Goal: Task Accomplishment & Management: Complete application form

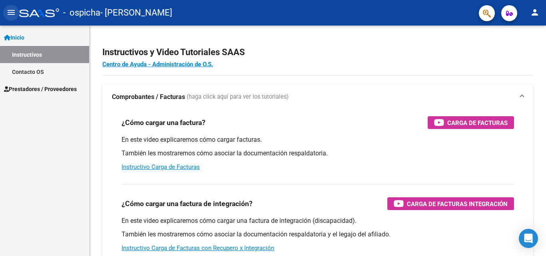
click at [13, 10] on mat-icon "menu" at bounding box center [11, 13] width 10 height 10
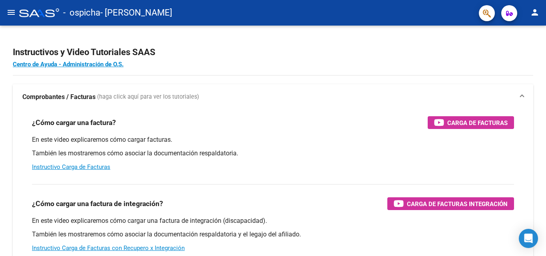
click at [12, 13] on mat-icon "menu" at bounding box center [11, 13] width 10 height 10
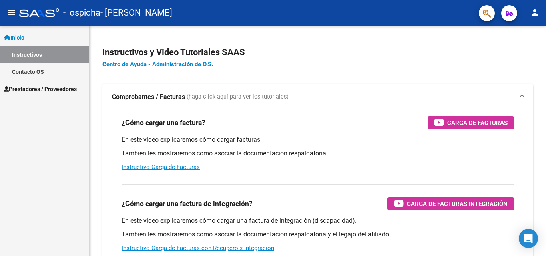
click at [48, 76] on link "Contacto OS" at bounding box center [44, 71] width 89 height 17
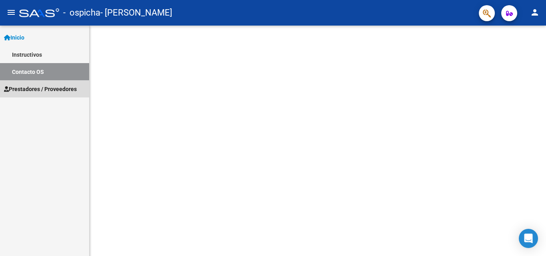
click at [48, 89] on span "Prestadores / Proveedores" at bounding box center [40, 89] width 73 height 9
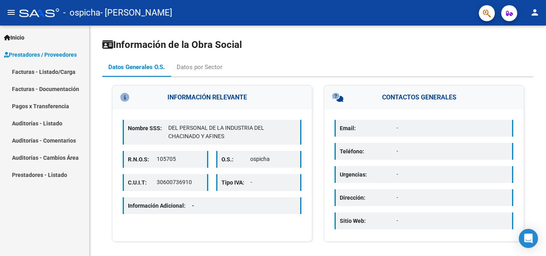
click at [69, 74] on link "Facturas - Listado/Carga" at bounding box center [44, 71] width 89 height 17
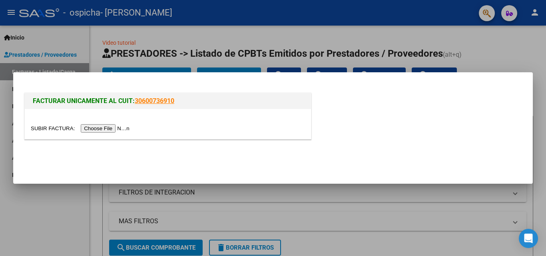
click at [123, 131] on input "file" at bounding box center [81, 128] width 101 height 8
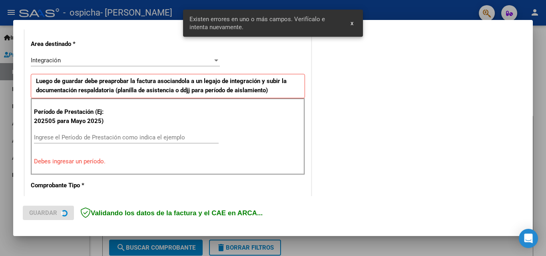
scroll to position [180, 0]
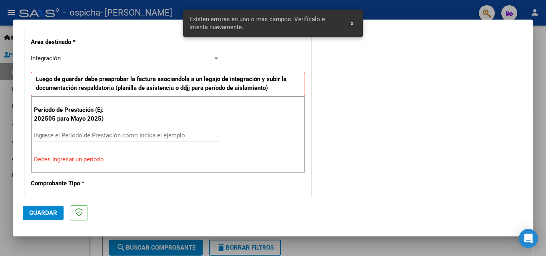
click at [56, 212] on span "Guardar" at bounding box center [43, 212] width 28 height 7
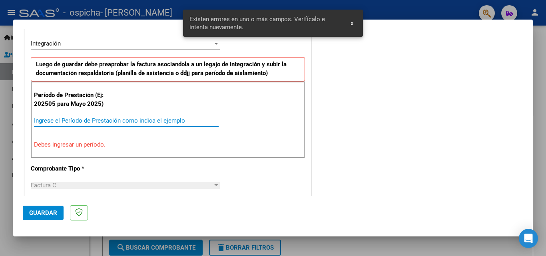
click at [127, 121] on input "Ingrese el Período de Prestación como indica el ejemplo" at bounding box center [126, 120] width 185 height 7
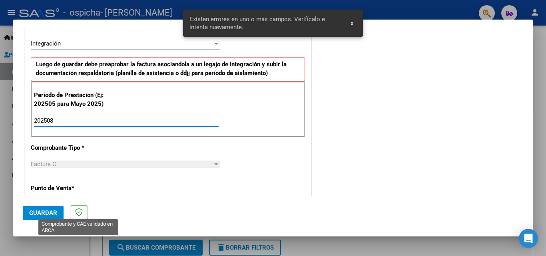
type input "202508"
click at [44, 217] on button "Guardar" at bounding box center [43, 213] width 41 height 14
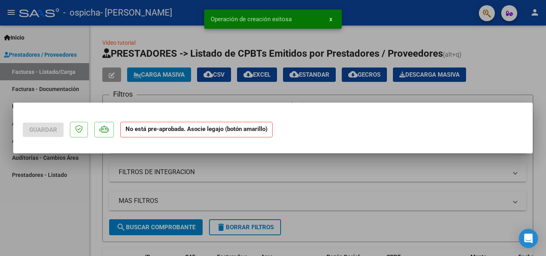
scroll to position [0, 0]
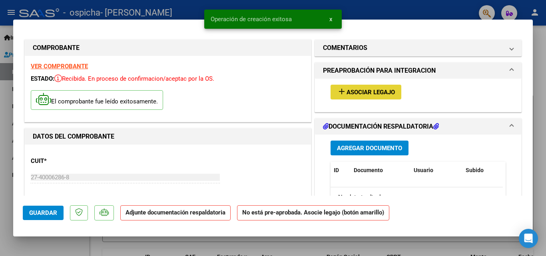
click at [337, 95] on mat-icon "add" at bounding box center [342, 92] width 10 height 10
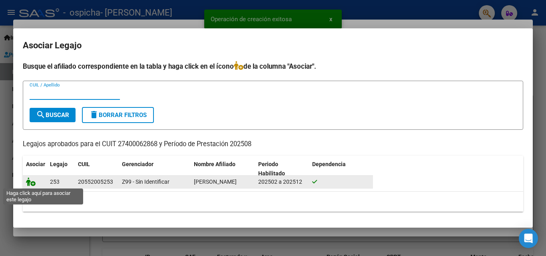
click at [31, 183] on icon at bounding box center [31, 181] width 10 height 9
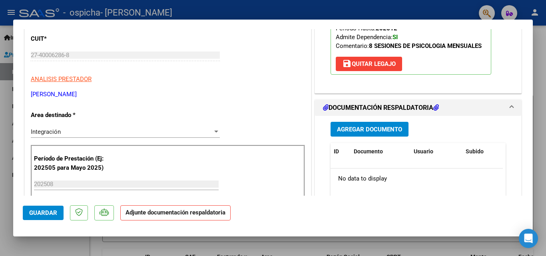
scroll to position [200, 0]
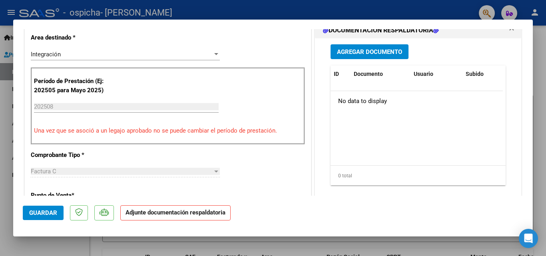
click at [366, 56] on span "Agregar Documento" at bounding box center [369, 51] width 65 height 7
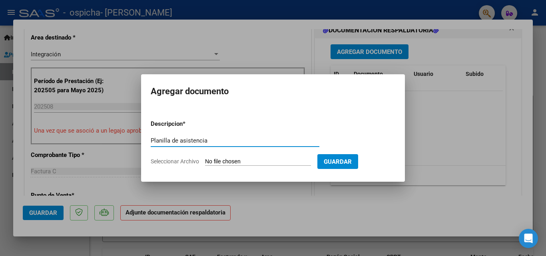
type input "Planilla de asistencia"
click at [279, 165] on input "Seleccionar Archivo" at bounding box center [258, 162] width 106 height 8
type input "C:\fakepath\[PERSON_NAME] [DATE].pdf"
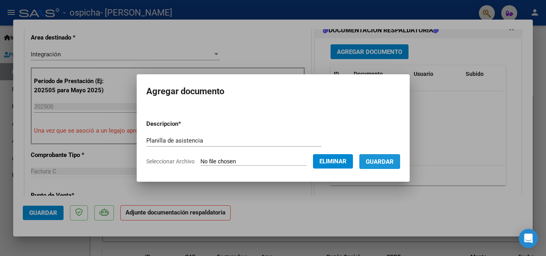
click at [380, 161] on span "Guardar" at bounding box center [380, 161] width 28 height 7
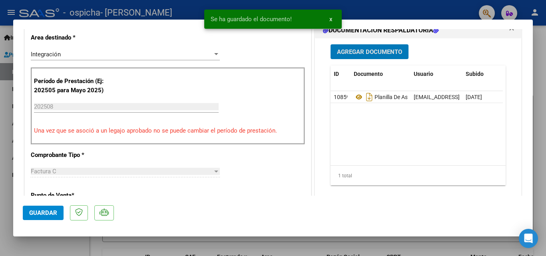
scroll to position [320, 0]
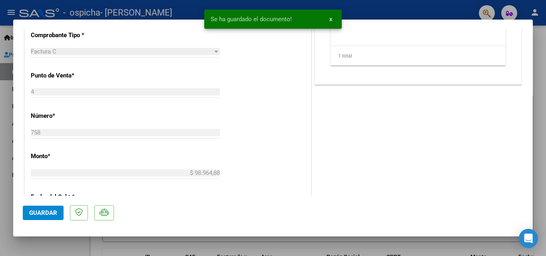
click at [59, 203] on mat-dialog-actions "Guardar" at bounding box center [273, 212] width 500 height 32
click at [50, 215] on span "Guardar" at bounding box center [43, 212] width 28 height 7
click at [543, 89] on div at bounding box center [273, 128] width 546 height 256
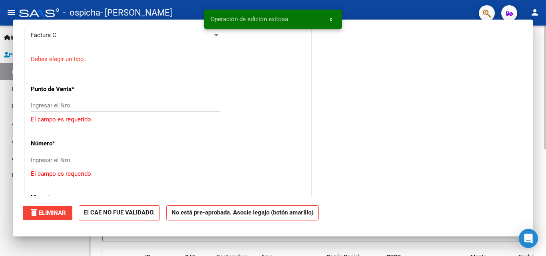
scroll to position [0, 0]
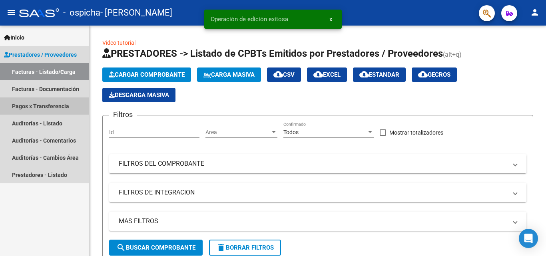
click at [58, 109] on link "Pagos x Transferencia" at bounding box center [44, 105] width 89 height 17
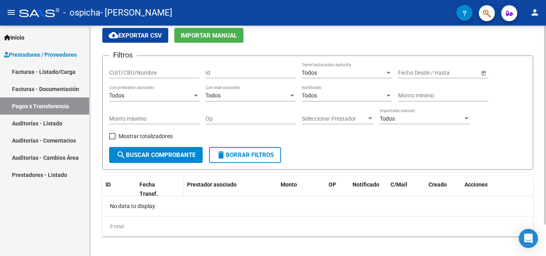
scroll to position [37, 0]
